Goal: Information Seeking & Learning: Check status

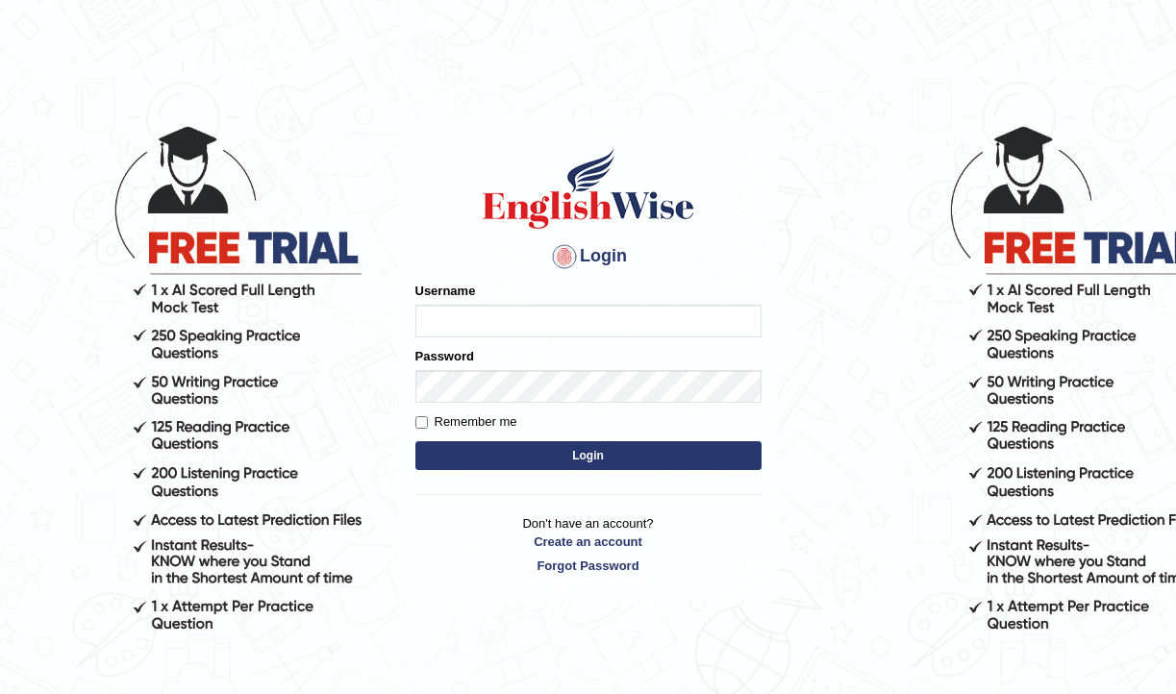
type input "pujap_parramatta"
click at [585, 467] on button "Login" at bounding box center [589, 456] width 346 height 29
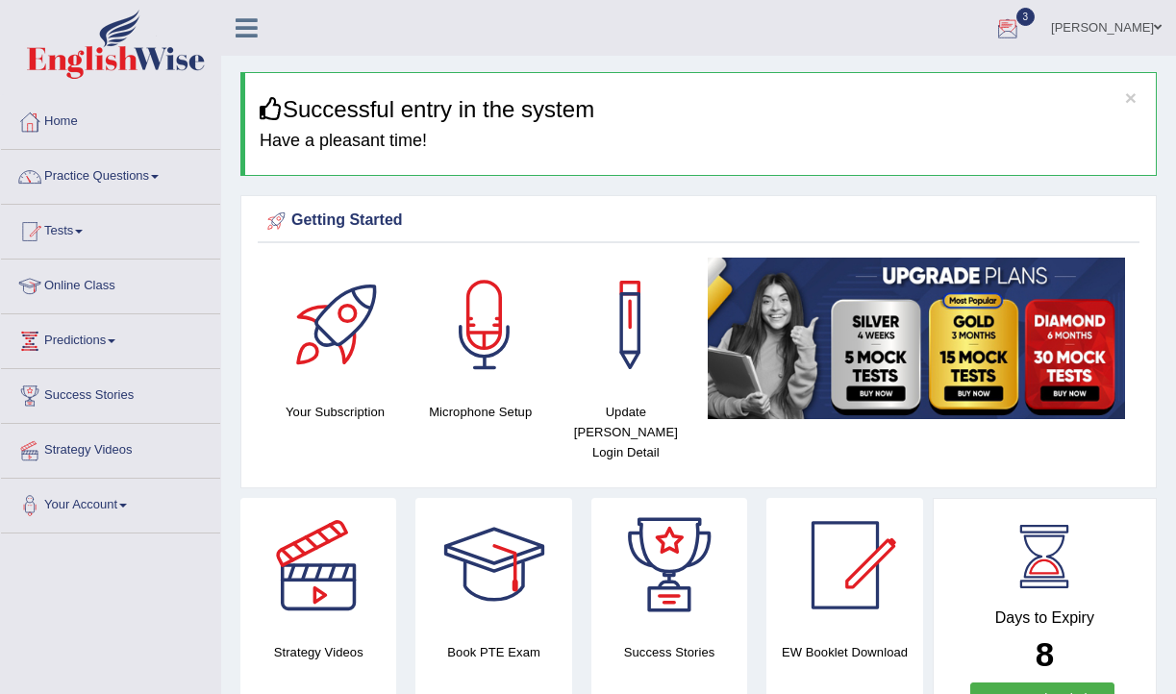
click at [996, 24] on div at bounding box center [1008, 28] width 29 height 29
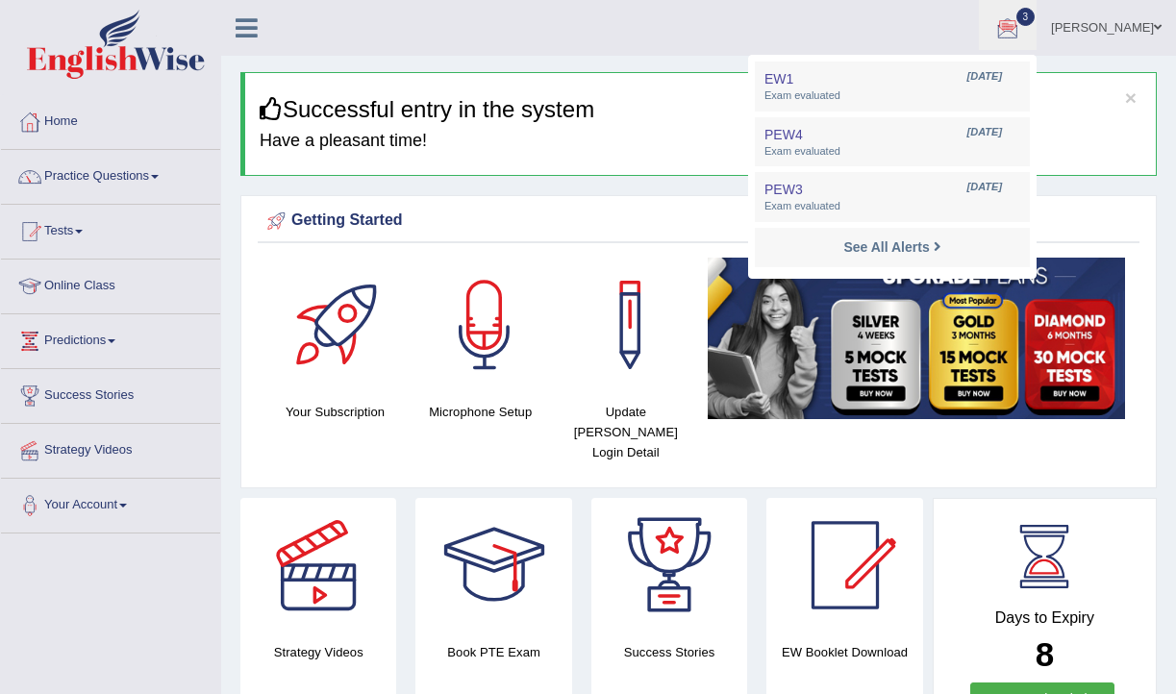
click at [625, 43] on ul "Puja Poudel Adhikari Toggle navigation Username: pujap_parramatta Access Type: …" at bounding box center [842, 27] width 669 height 55
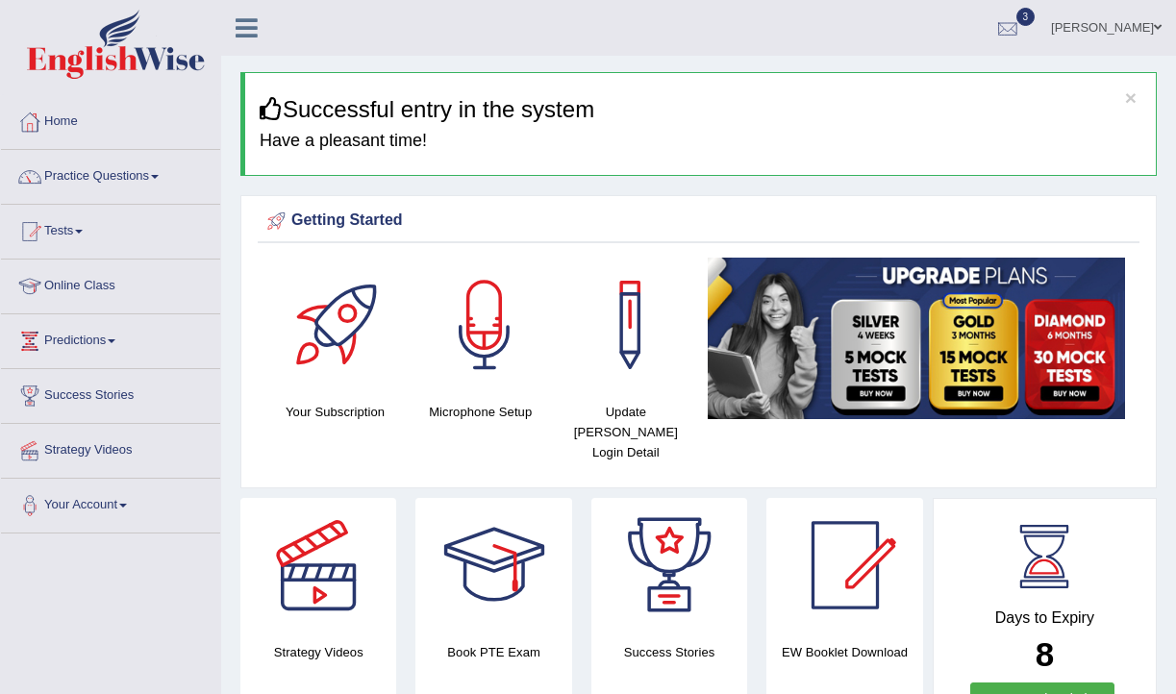
click at [994, 39] on div at bounding box center [1008, 28] width 29 height 29
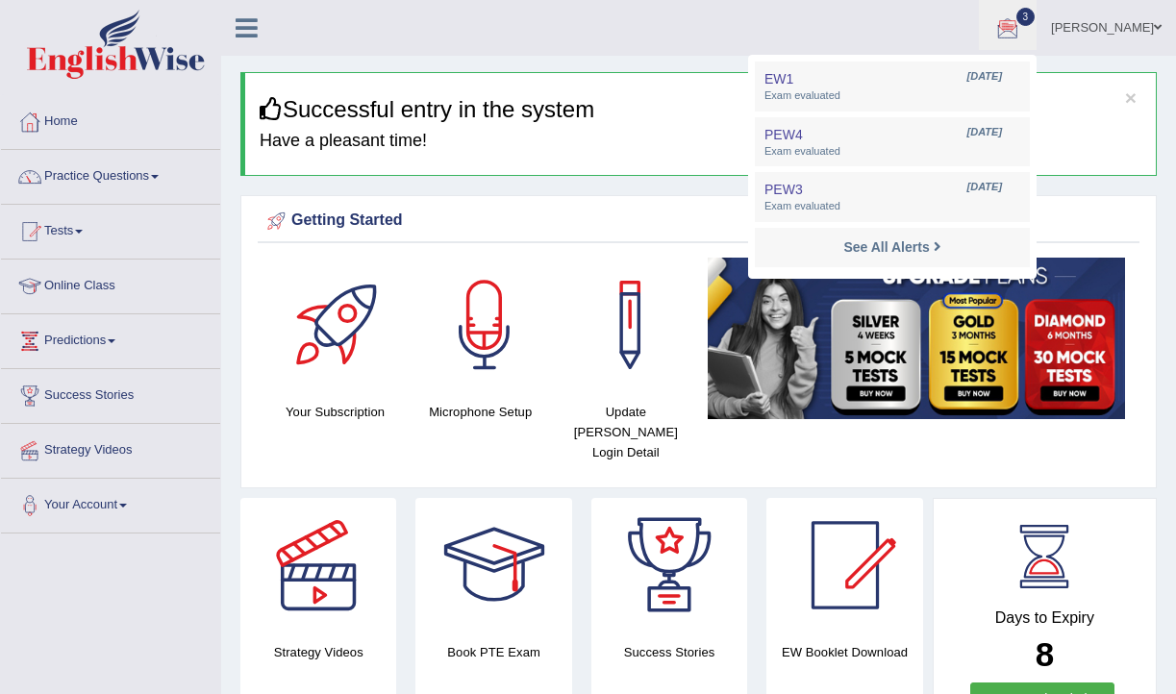
click at [670, 28] on ul "Puja Poudel Adhikari Toggle navigation Username: pujap_parramatta Access Type: …" at bounding box center [842, 27] width 669 height 55
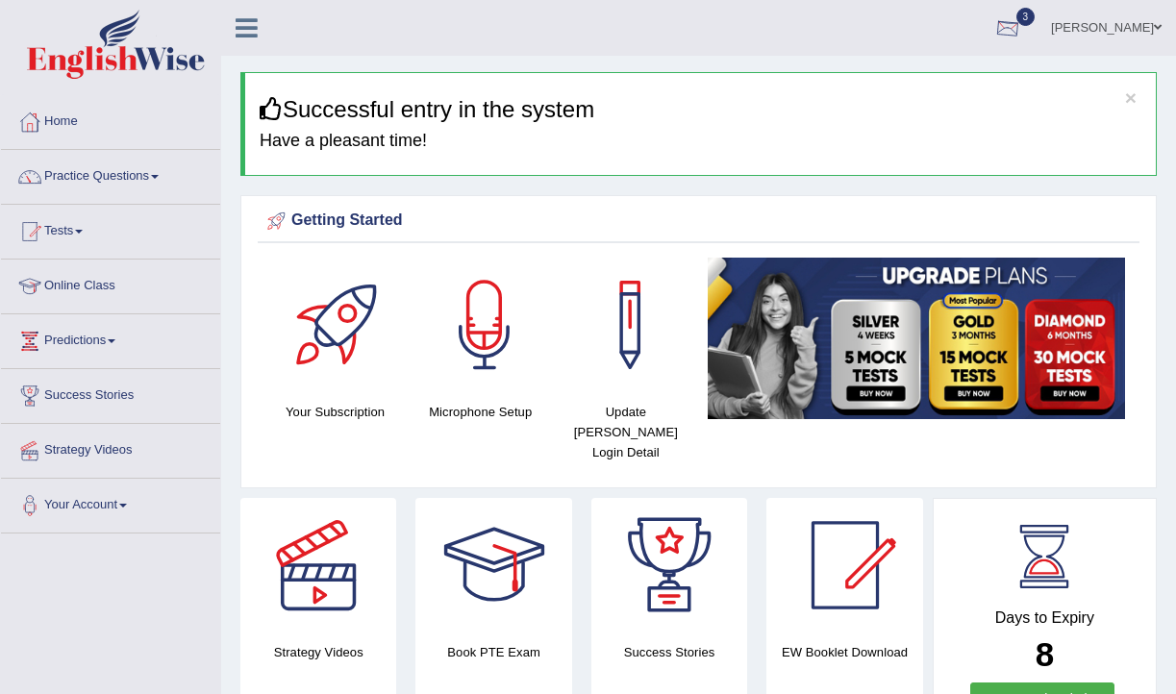
click at [994, 37] on div at bounding box center [1008, 28] width 29 height 29
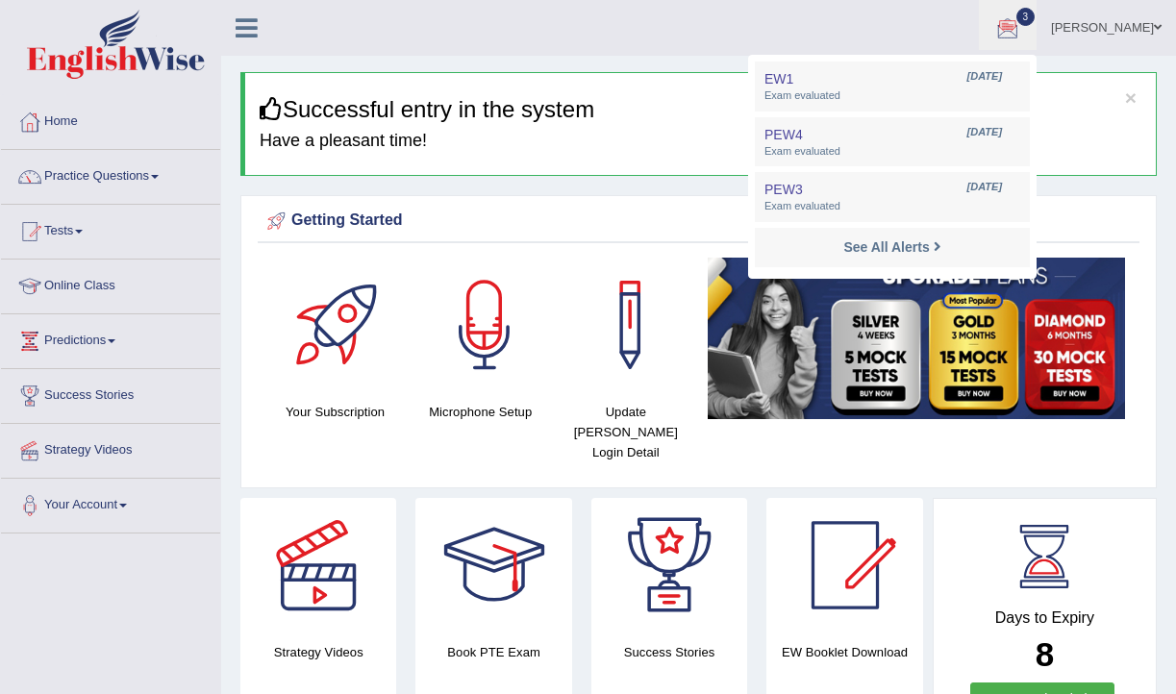
click at [684, 38] on ul "Puja Poudel Adhikari Toggle navigation Username: pujap_parramatta Access Type: …" at bounding box center [842, 27] width 669 height 55
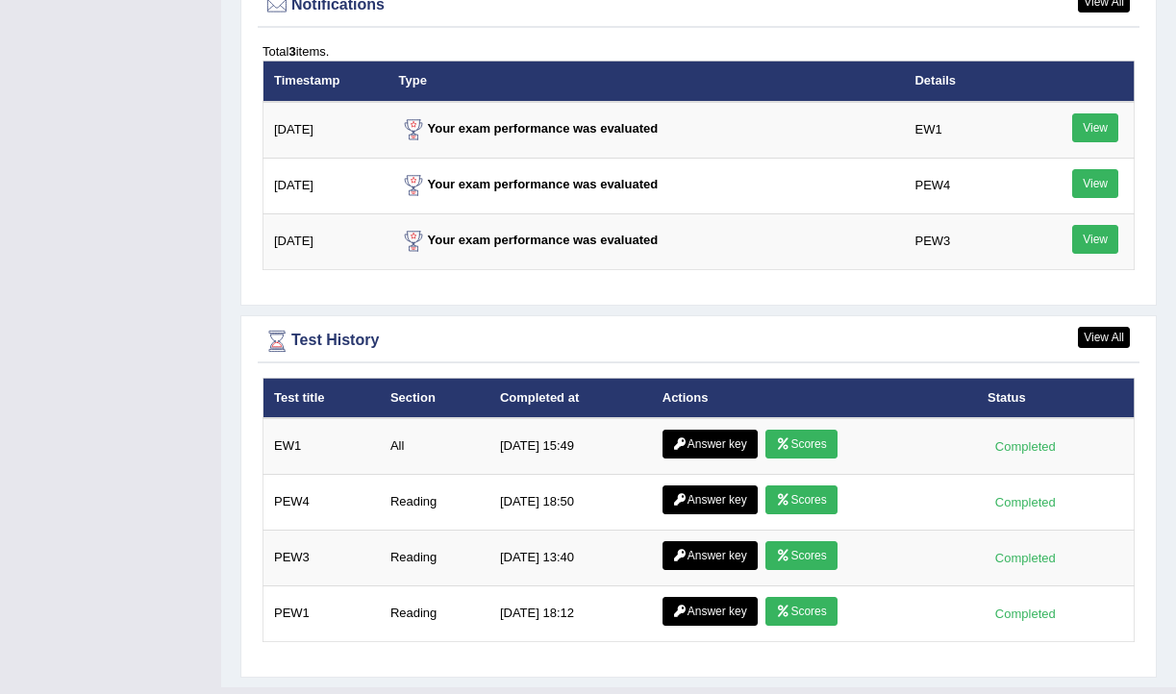
scroll to position [2530, 0]
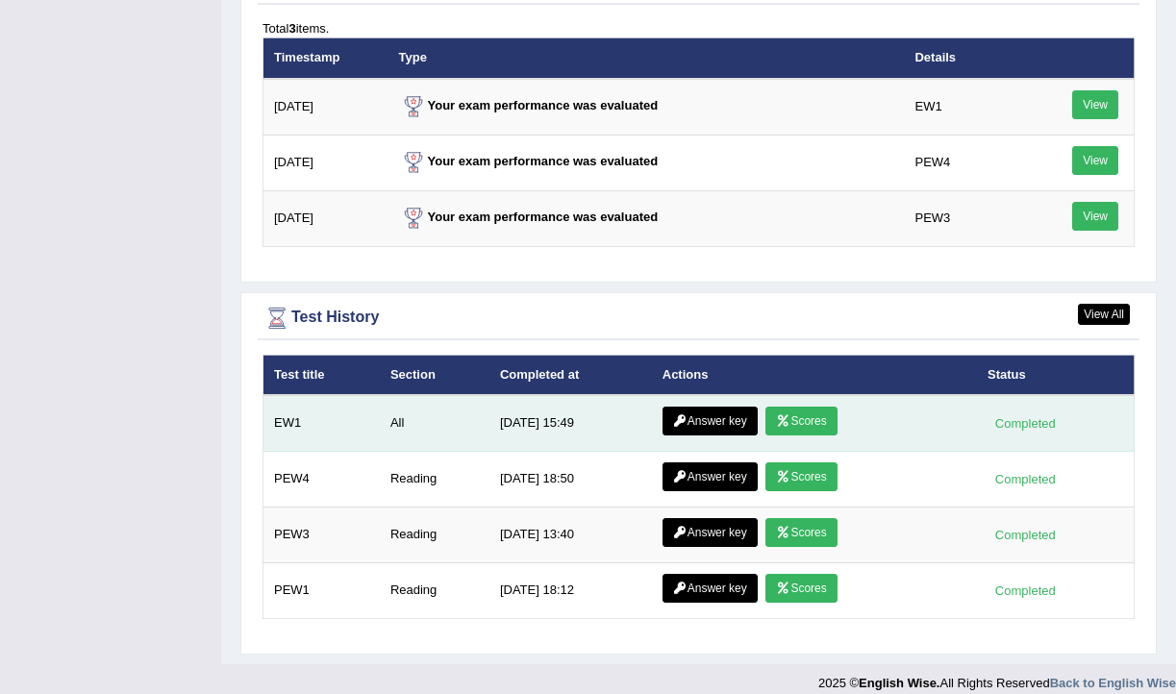
click at [737, 407] on link "Answer key" at bounding box center [710, 421] width 95 height 29
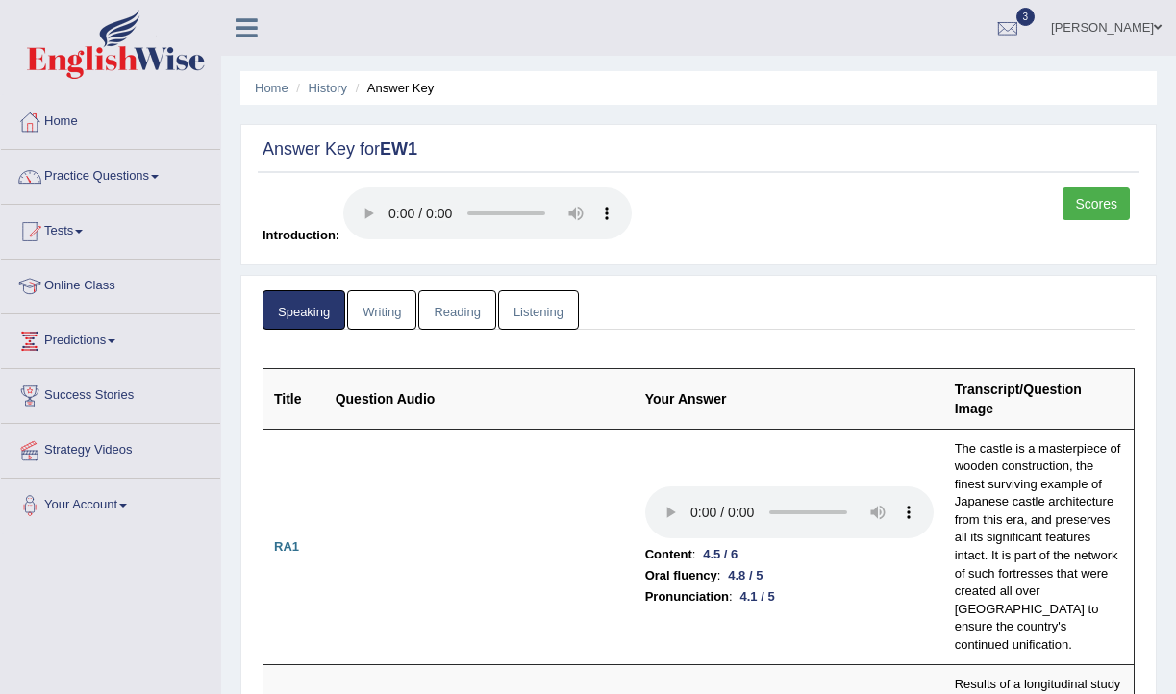
click at [386, 309] on link "Writing" at bounding box center [381, 309] width 69 height 39
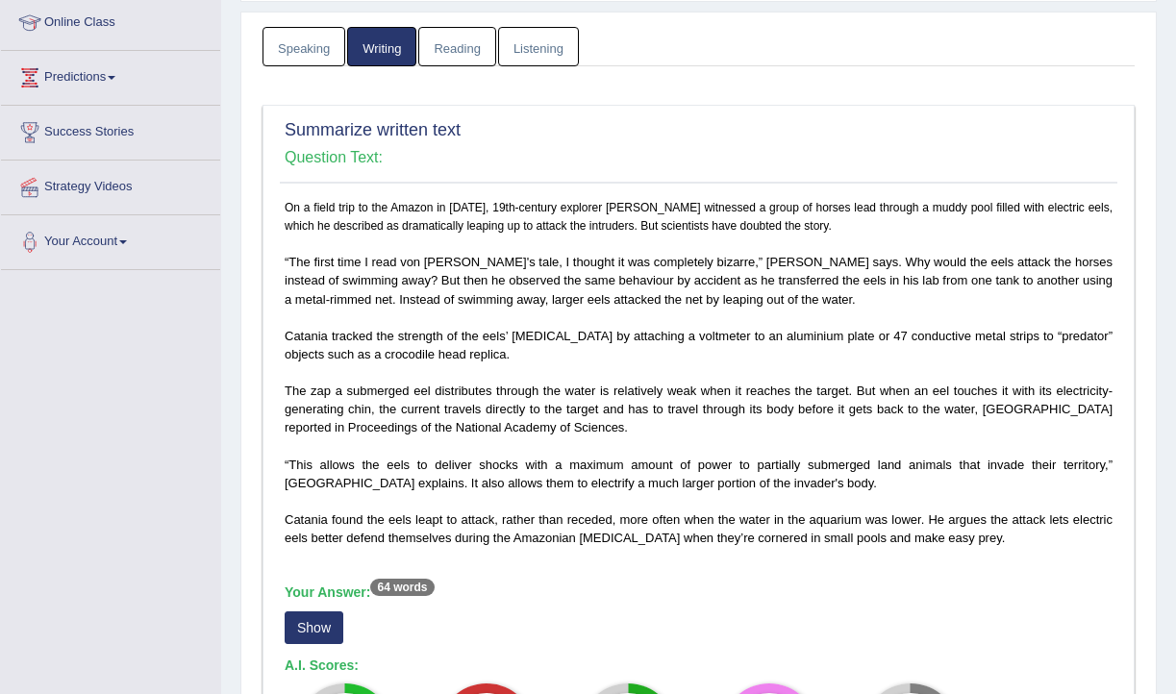
scroll to position [13, 0]
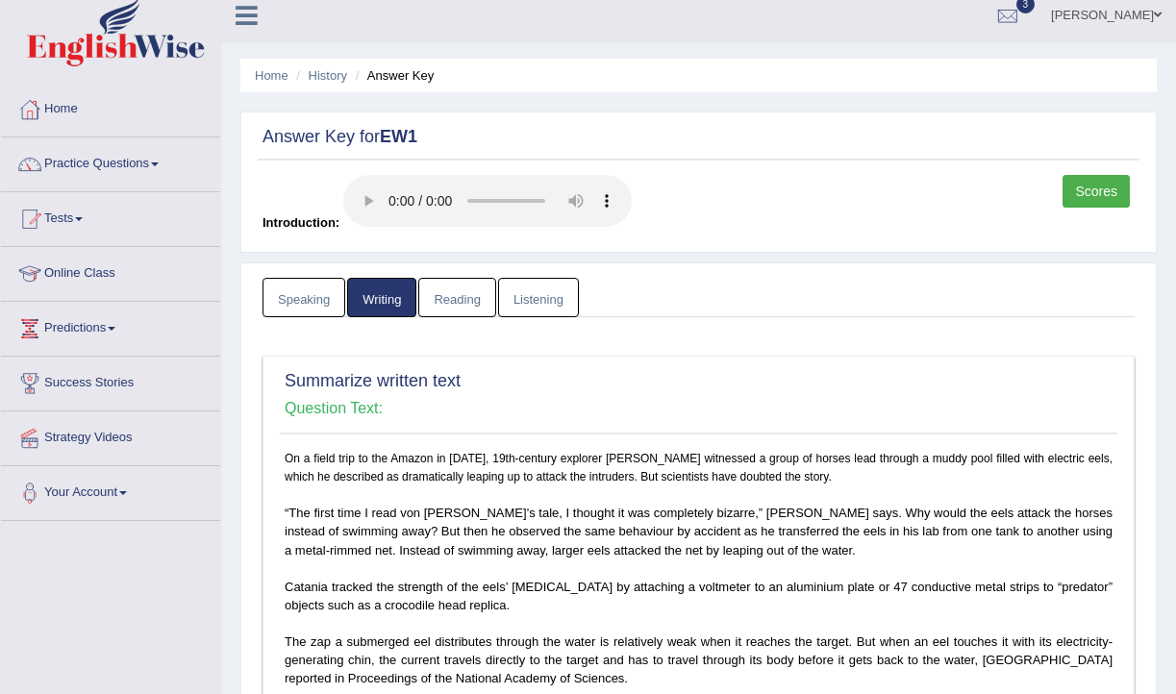
click at [408, 76] on li "Answer Key" at bounding box center [393, 75] width 84 height 18
click at [1104, 199] on link "Scores" at bounding box center [1096, 191] width 67 height 33
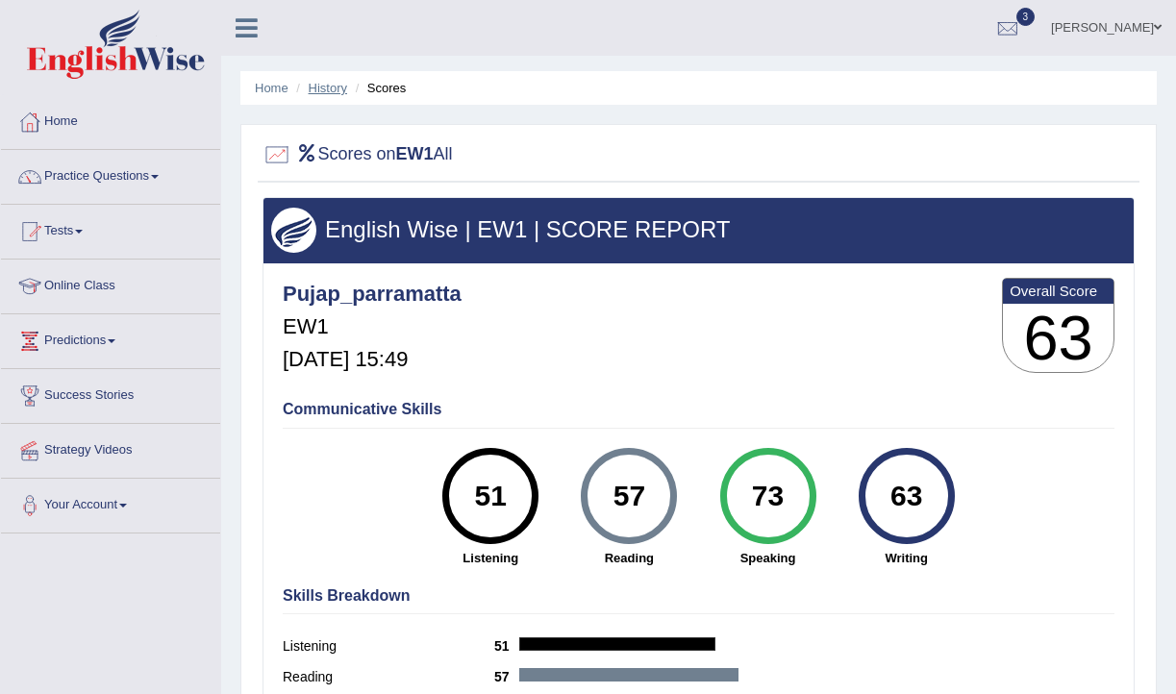
click at [337, 88] on link "History" at bounding box center [328, 88] width 38 height 14
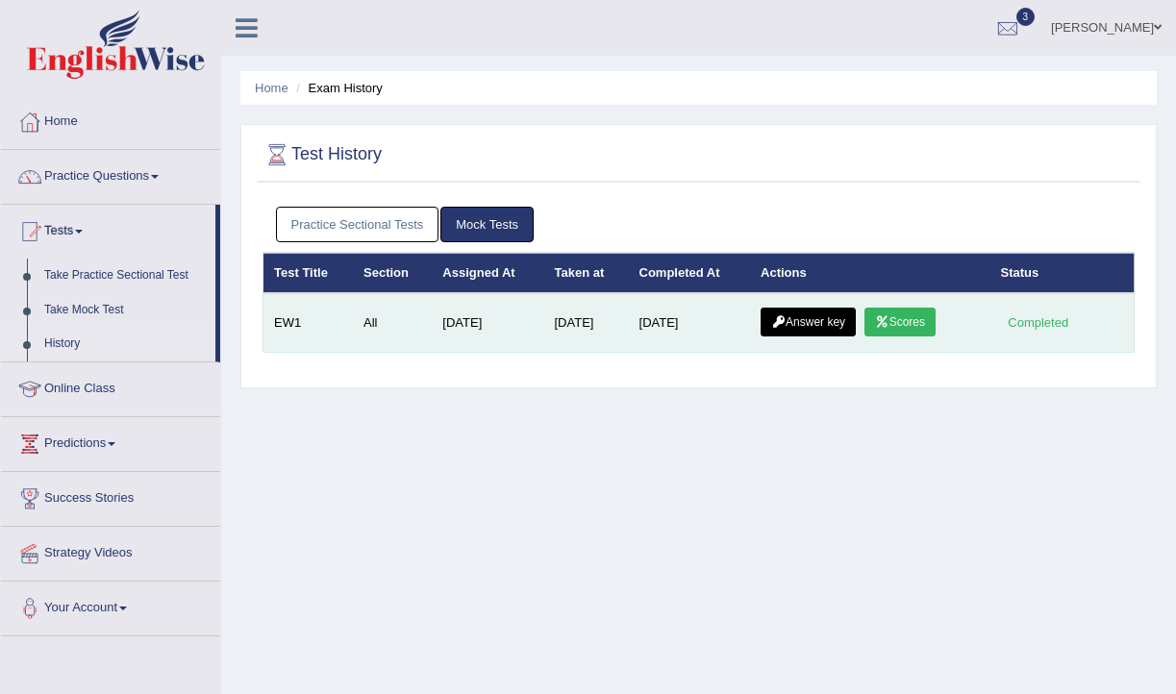
click at [825, 329] on link "Answer key" at bounding box center [808, 322] width 95 height 29
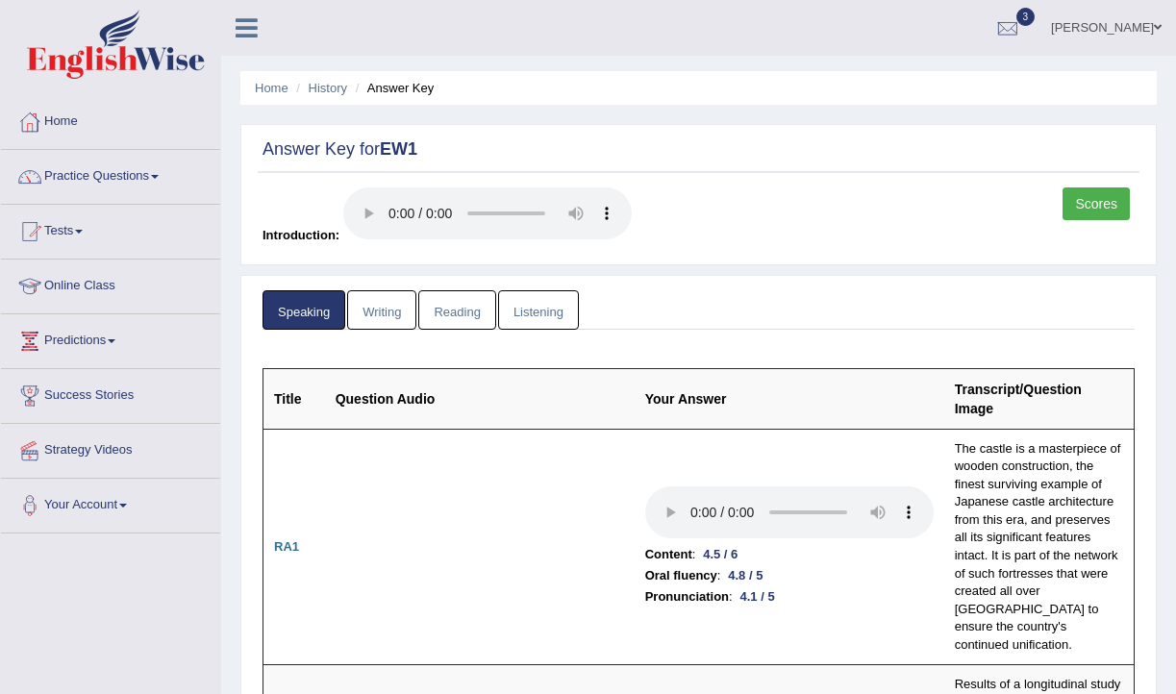
click at [409, 310] on link "Writing" at bounding box center [381, 309] width 69 height 39
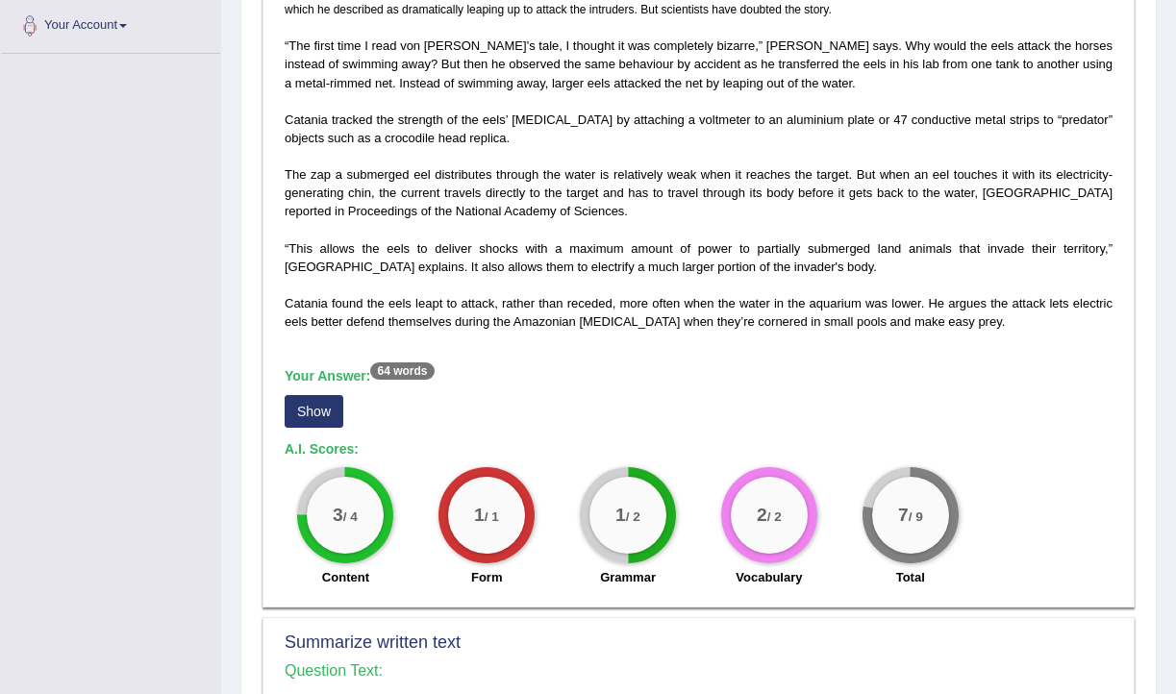
scroll to position [489, 0]
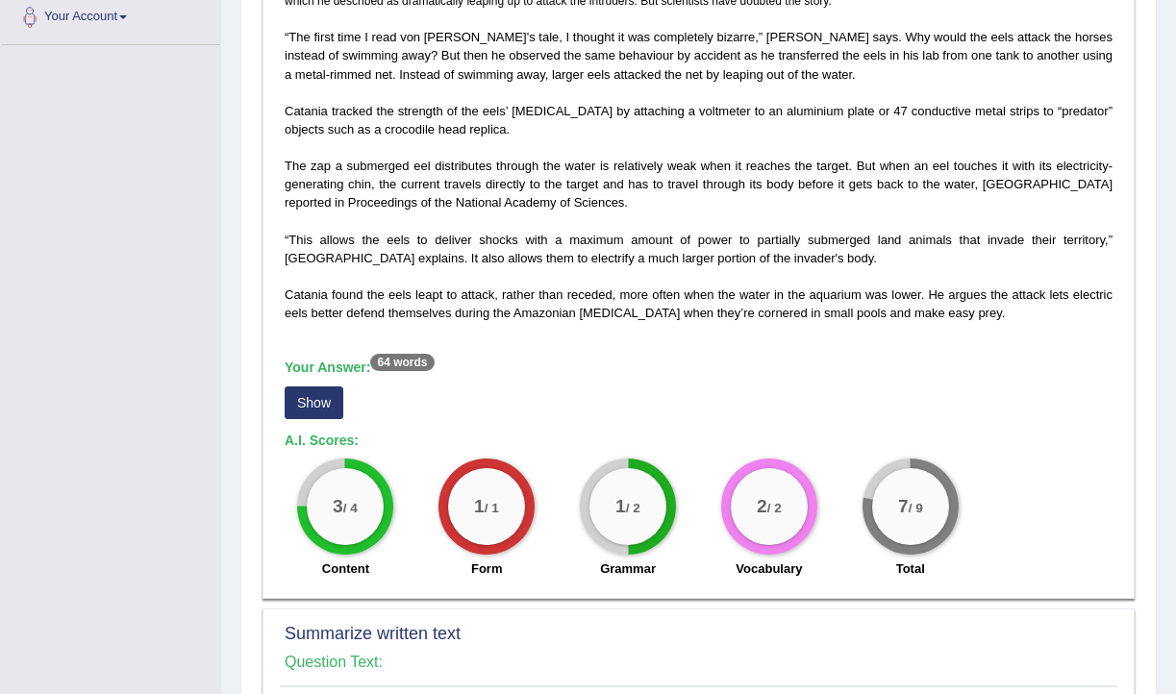
click at [323, 401] on button "Show" at bounding box center [314, 403] width 59 height 33
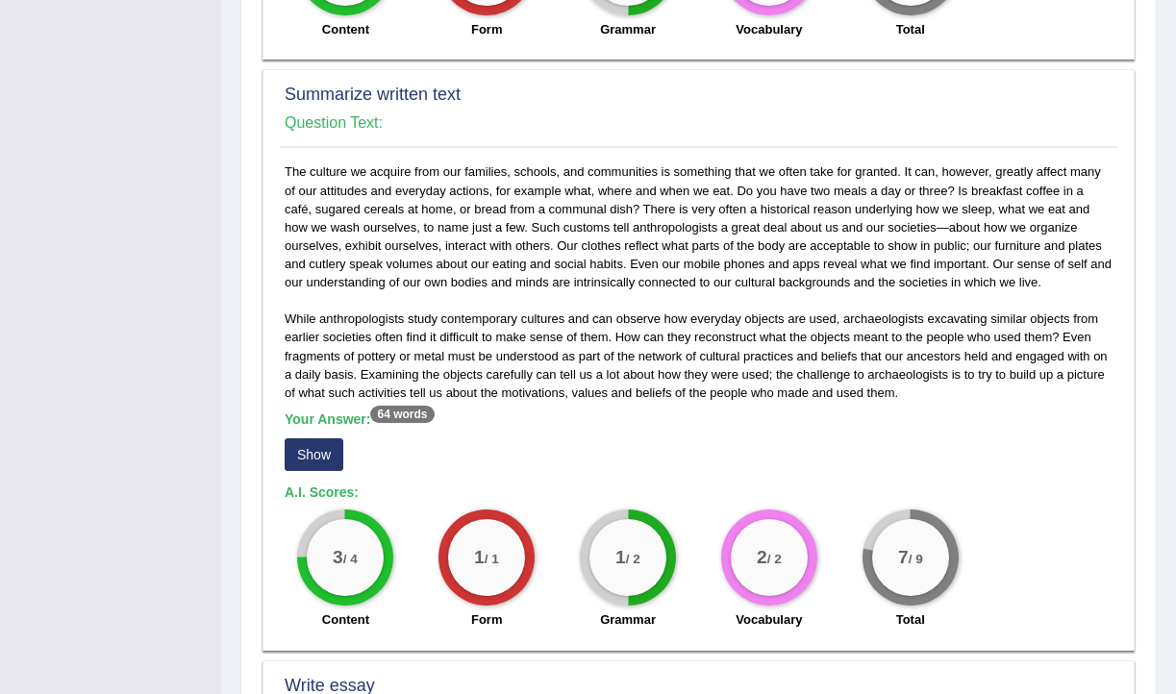
scroll to position [1115, 0]
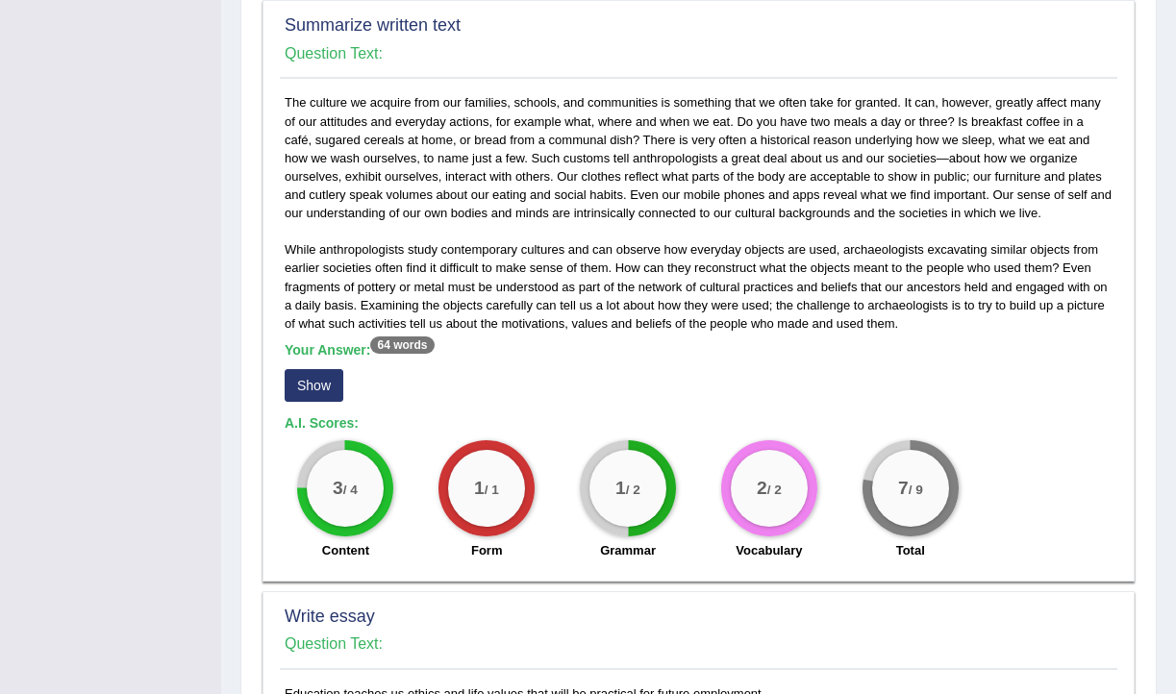
click at [322, 388] on button "Show" at bounding box center [314, 385] width 59 height 33
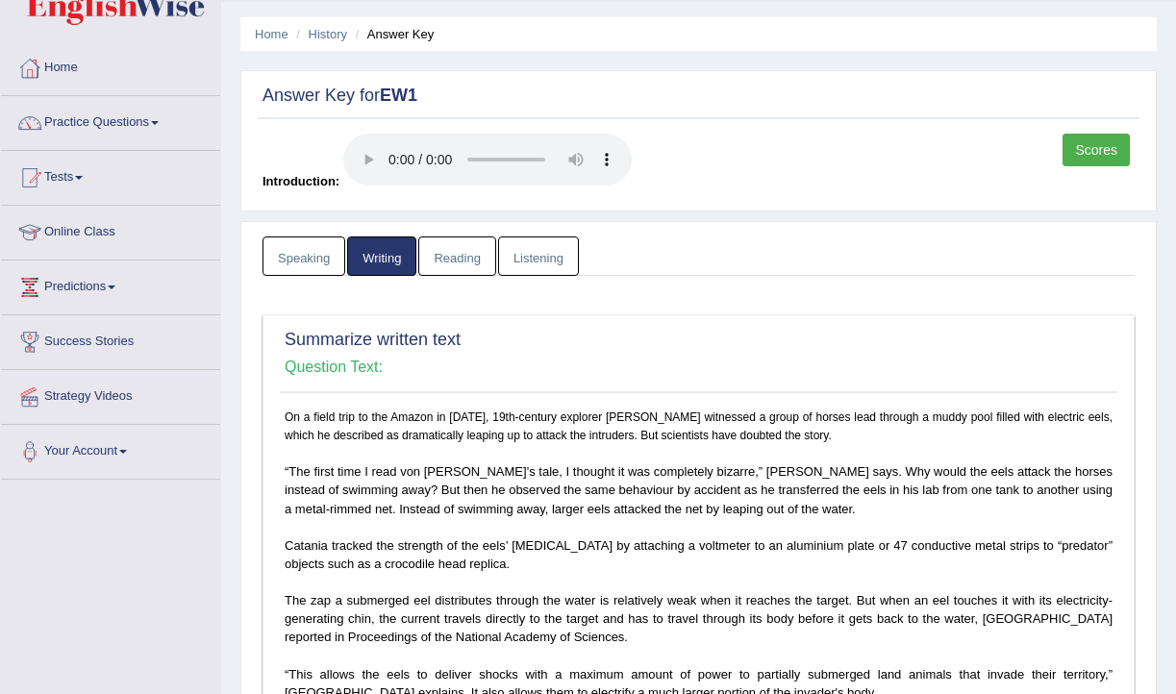
scroll to position [0, 0]
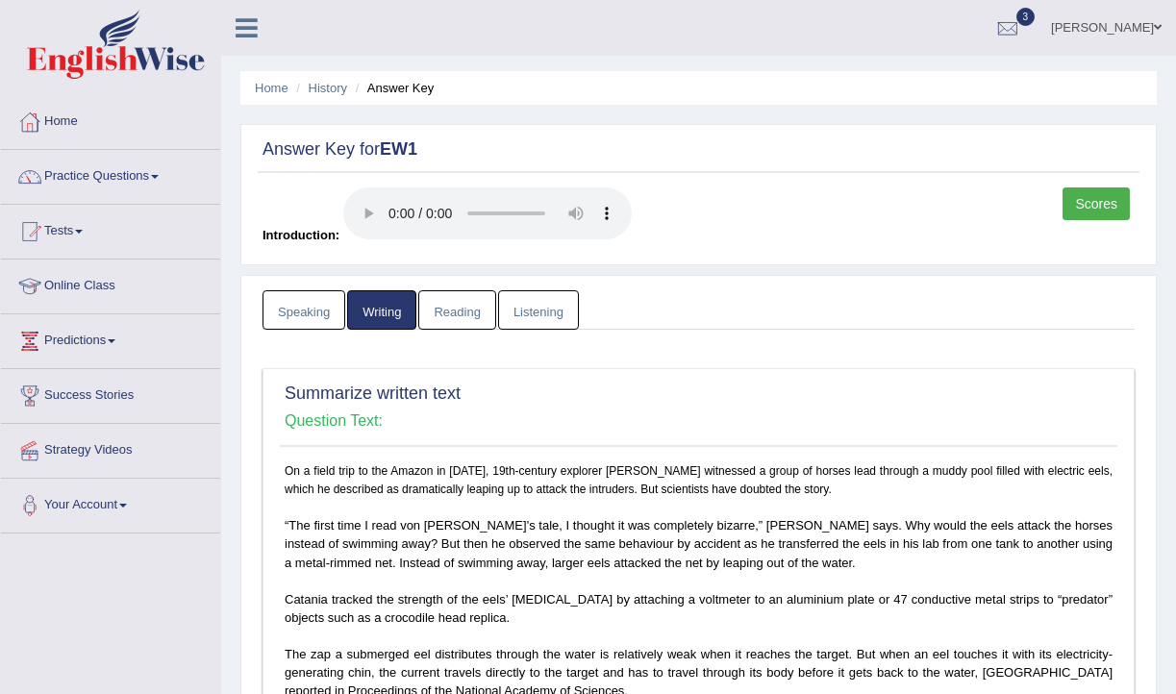
click at [466, 324] on link "Reading" at bounding box center [456, 309] width 77 height 39
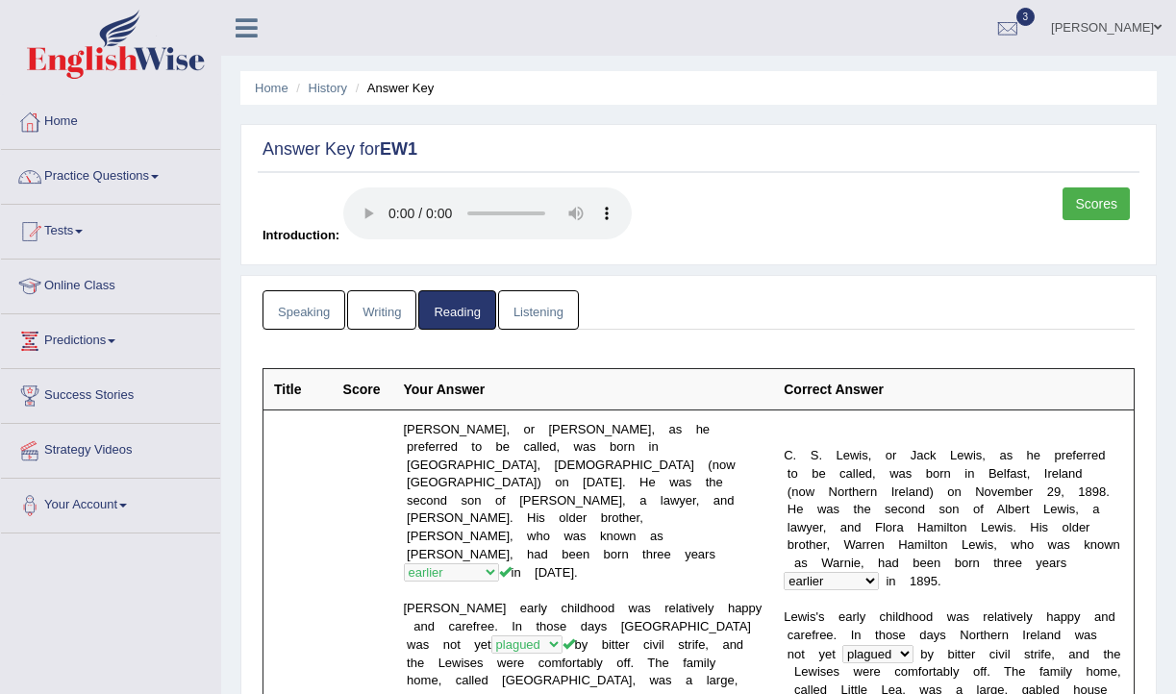
click at [549, 308] on link "Listening" at bounding box center [538, 309] width 81 height 39
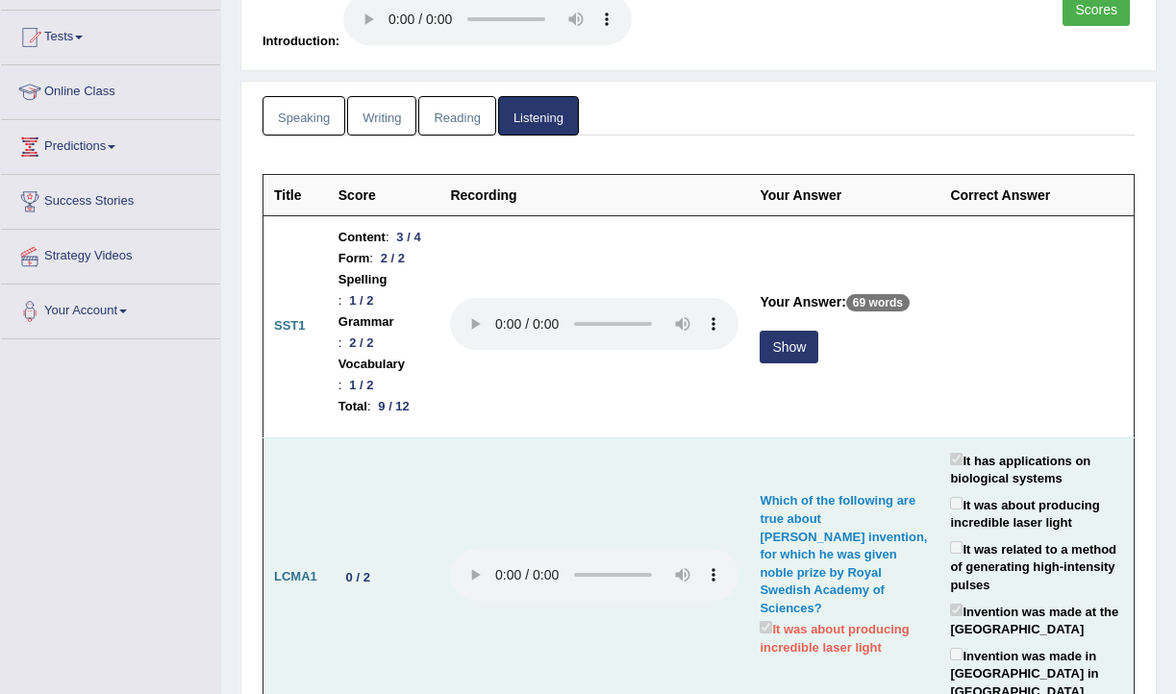
scroll to position [252, 0]
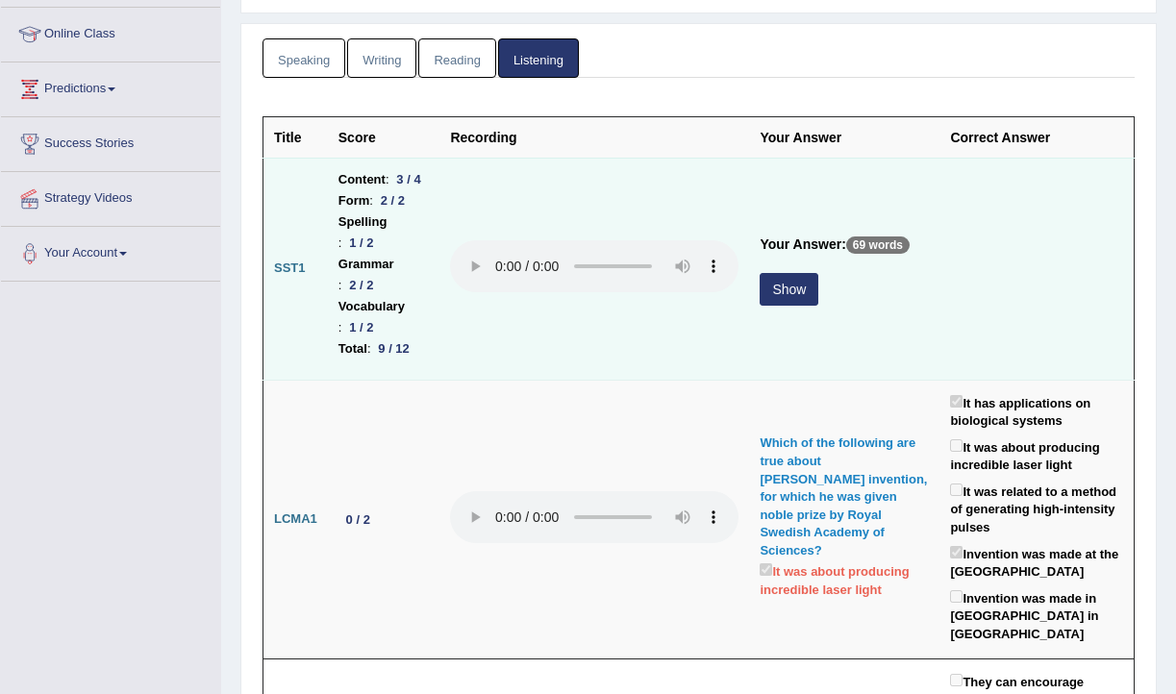
click at [819, 279] on button "Show" at bounding box center [789, 289] width 59 height 33
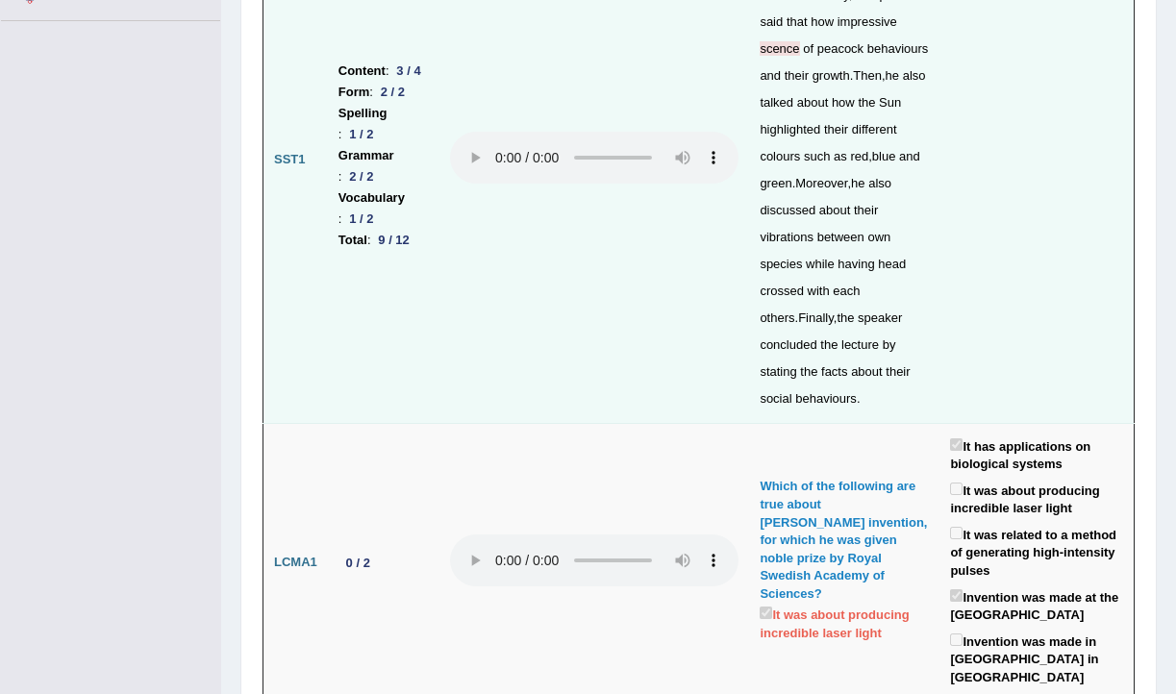
scroll to position [517, 0]
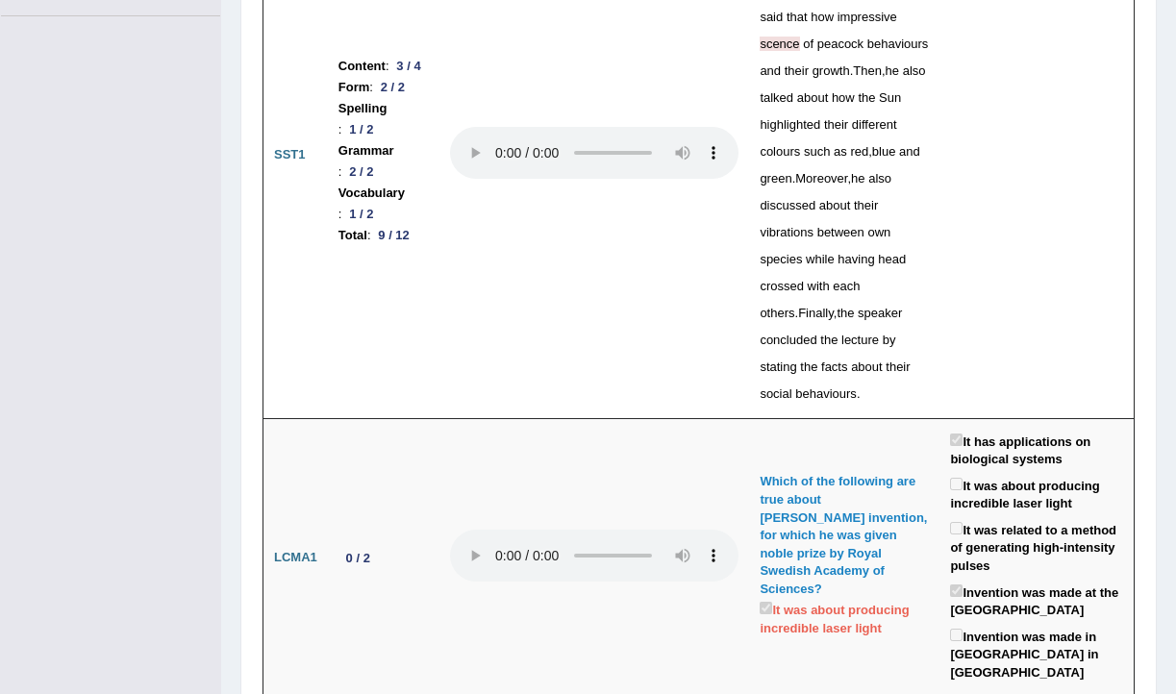
click at [799, 51] on span "scence" at bounding box center [779, 44] width 39 height 14
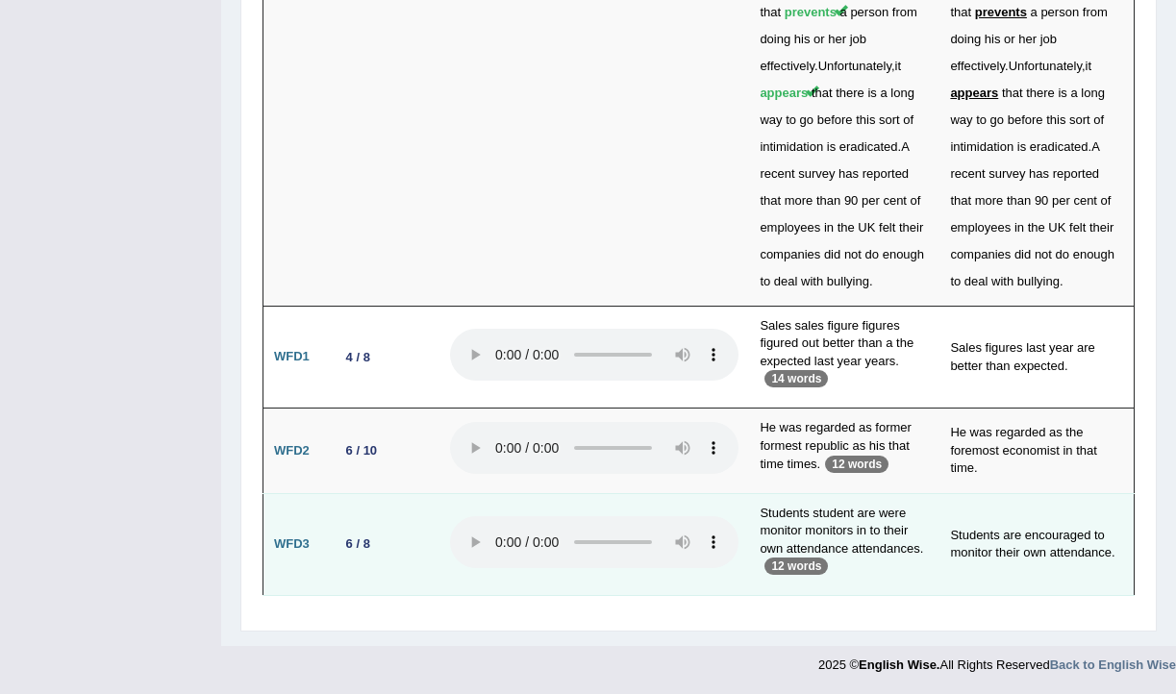
scroll to position [8518, 0]
